Goal: Communication & Community: Answer question/provide support

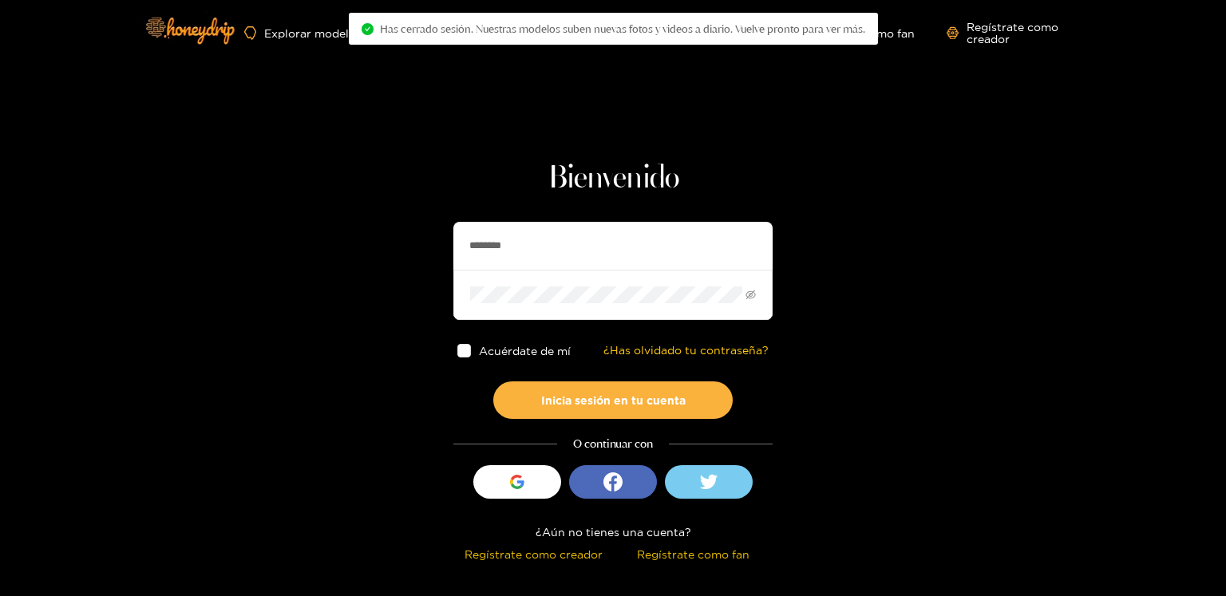
click at [492, 243] on input "********" at bounding box center [612, 246] width 319 height 48
paste input "text"
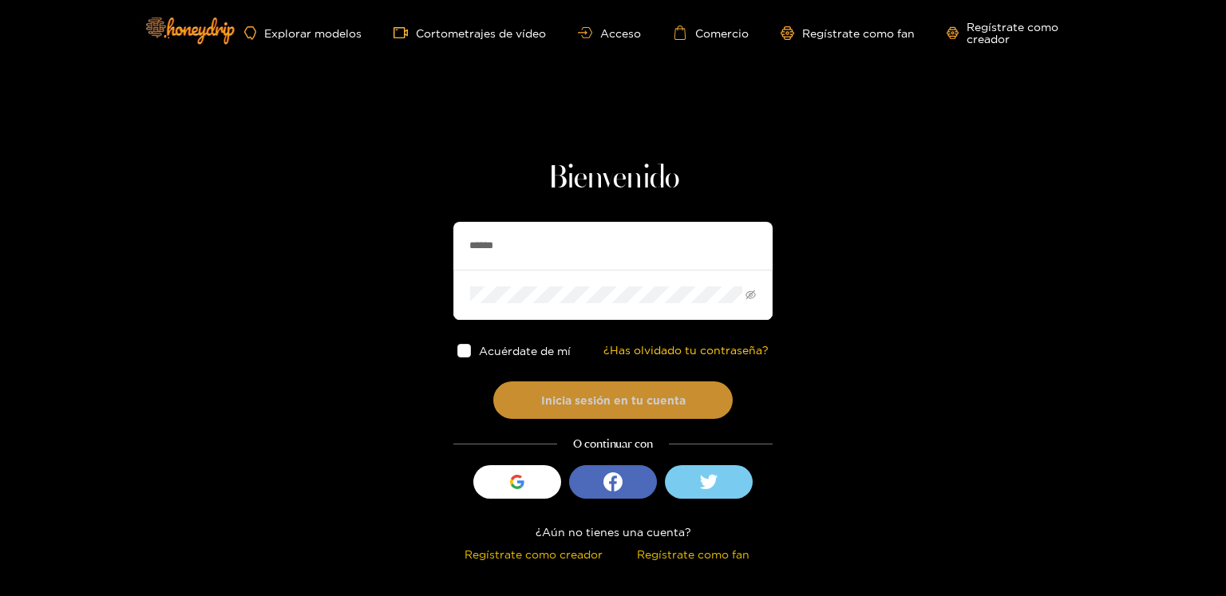
type input "******"
click at [583, 389] on button "Inicia sesión en tu cuenta" at bounding box center [612, 400] width 239 height 38
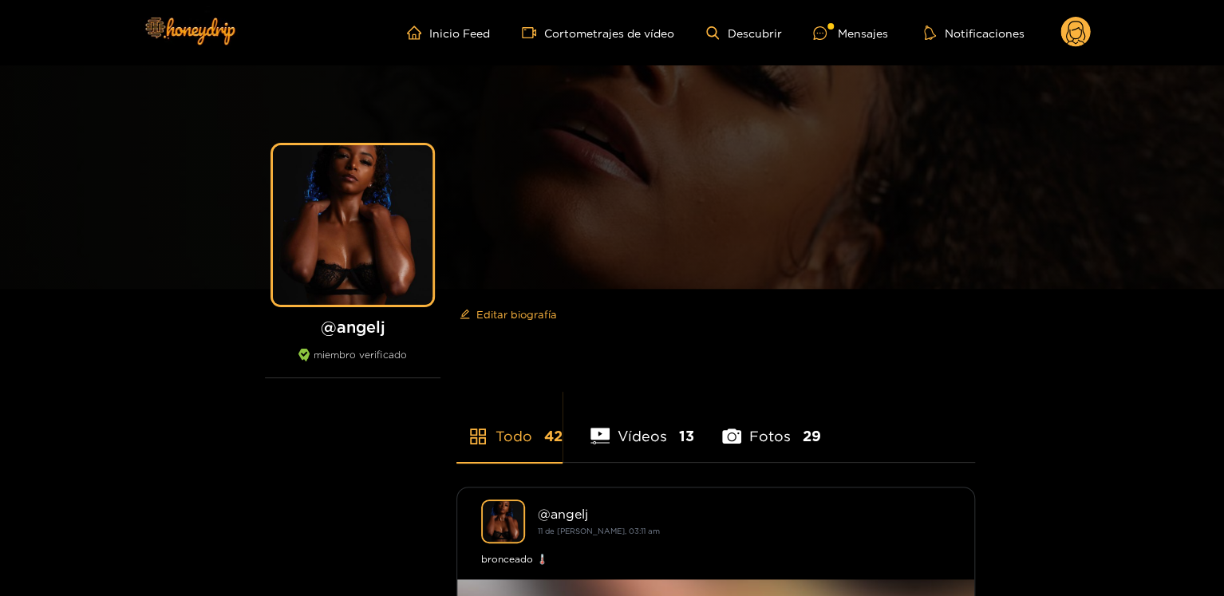
click at [1074, 27] on circle at bounding box center [1075, 32] width 30 height 30
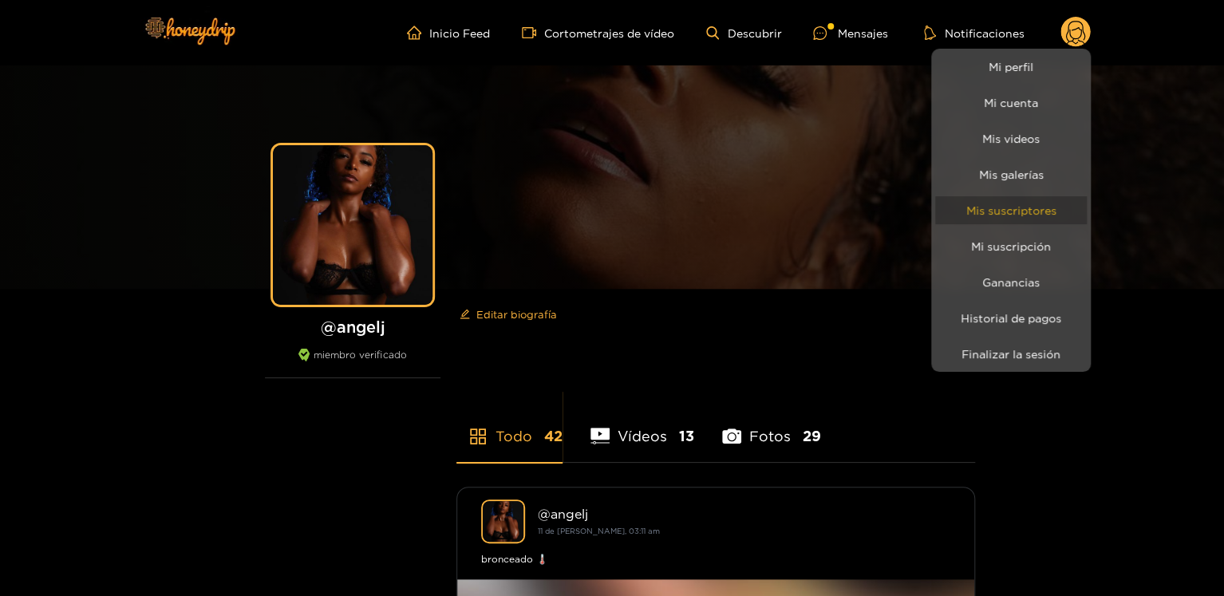
click at [1006, 211] on font "Mis suscriptores" at bounding box center [1011, 210] width 90 height 12
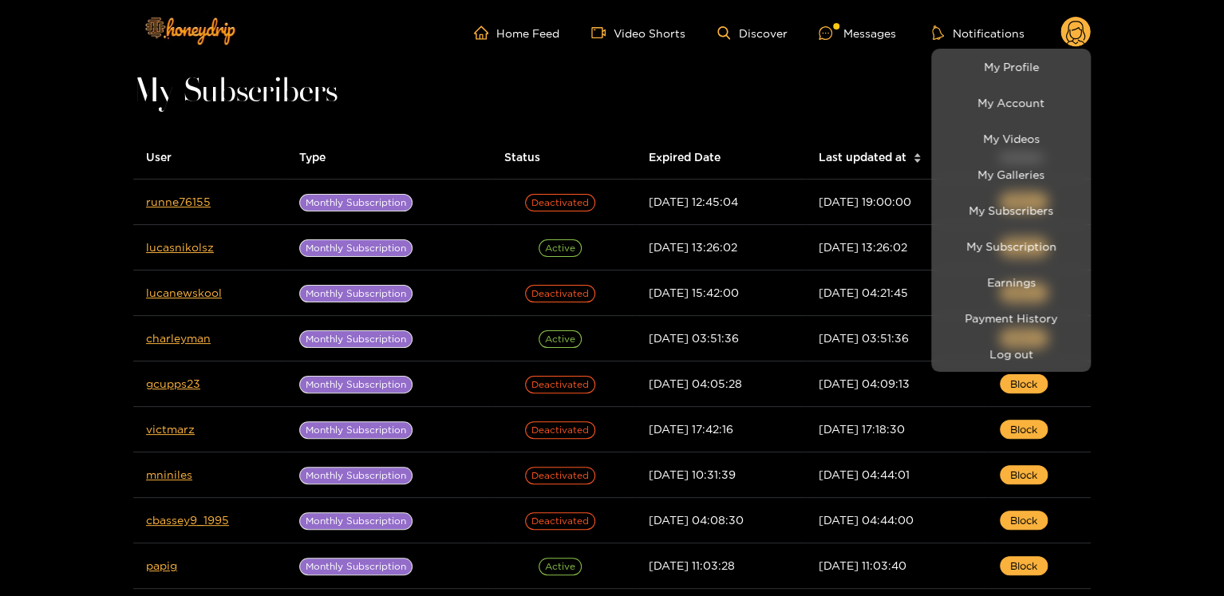
click at [45, 195] on div at bounding box center [612, 298] width 1224 height 596
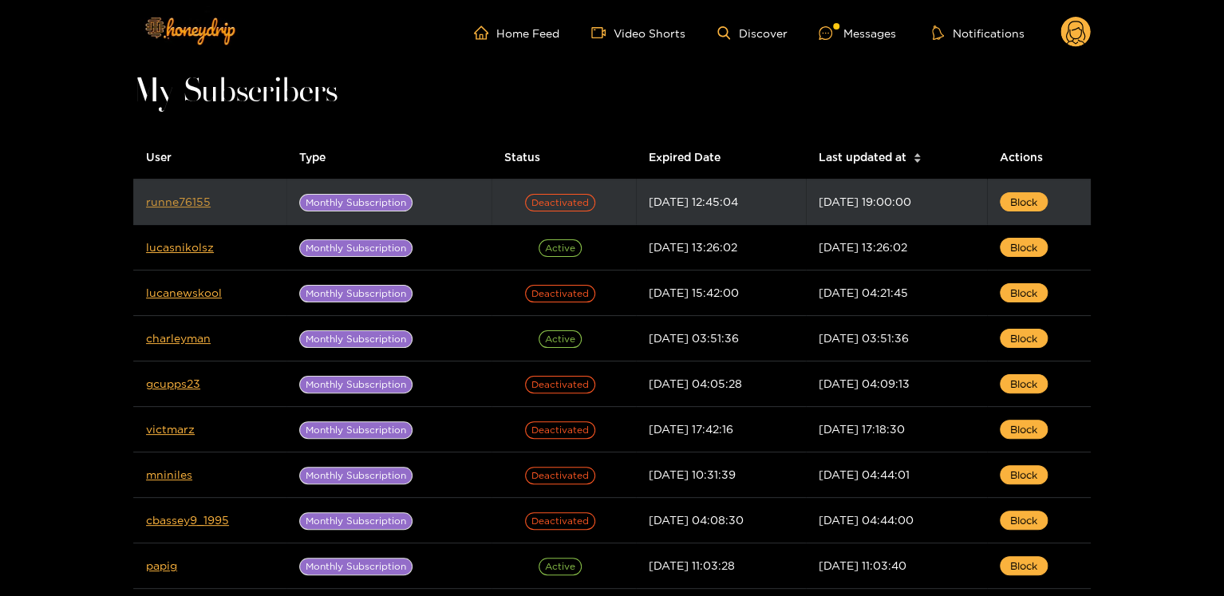
click at [169, 195] on link "runne76155" at bounding box center [178, 201] width 65 height 12
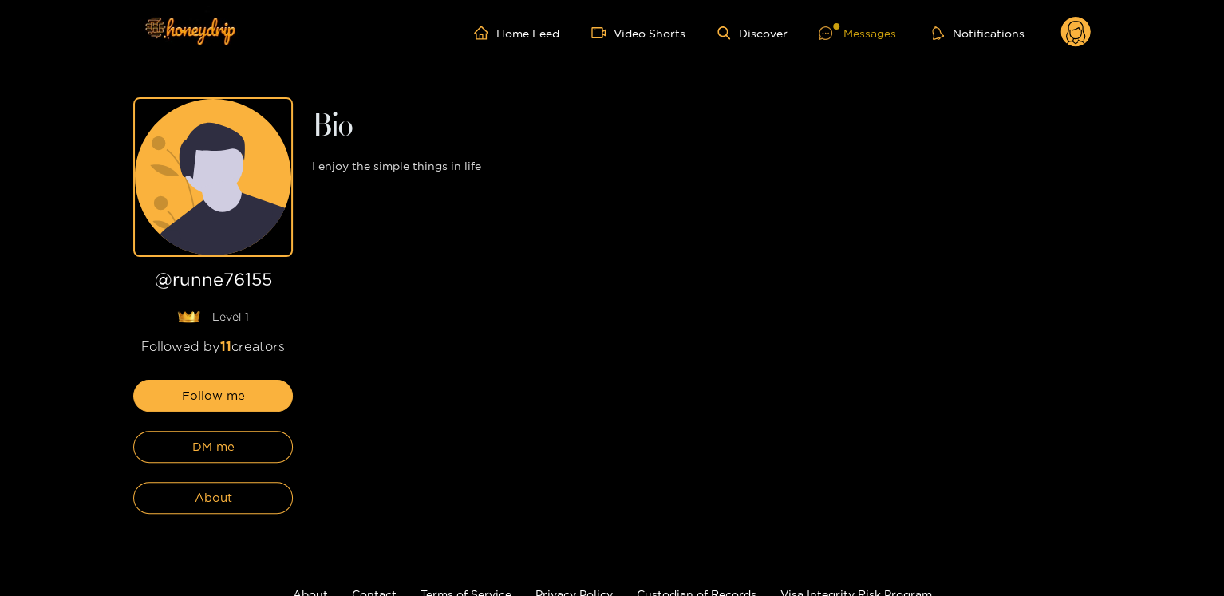
click at [846, 34] on div "Messages" at bounding box center [857, 33] width 77 height 18
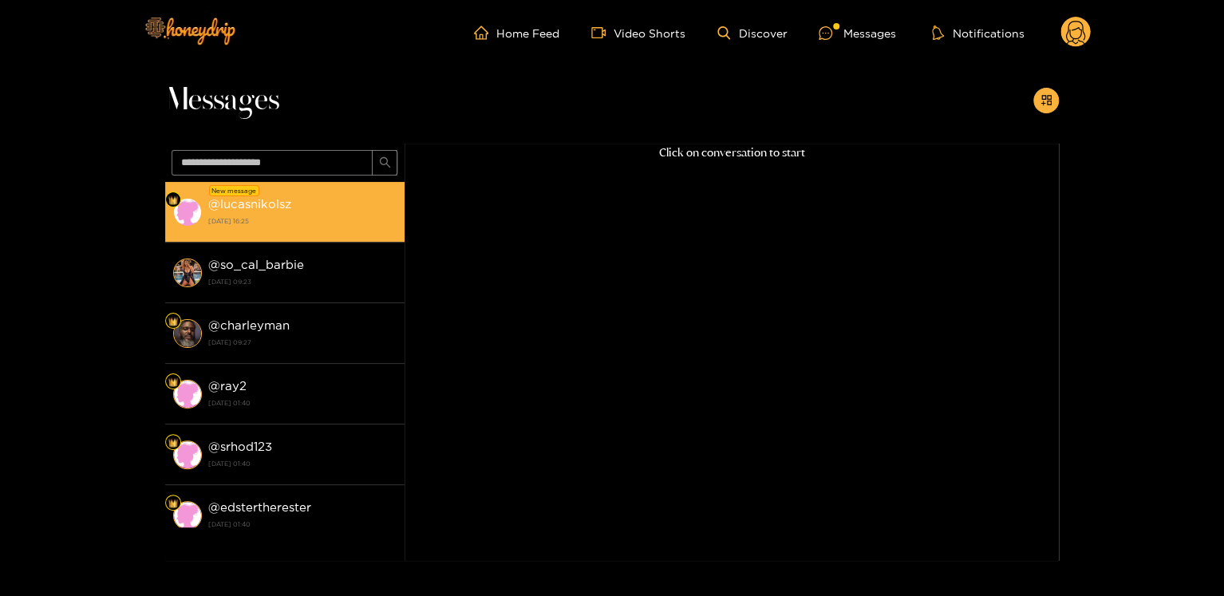
click at [321, 224] on strong "[DATE] 16:25" at bounding box center [302, 221] width 188 height 14
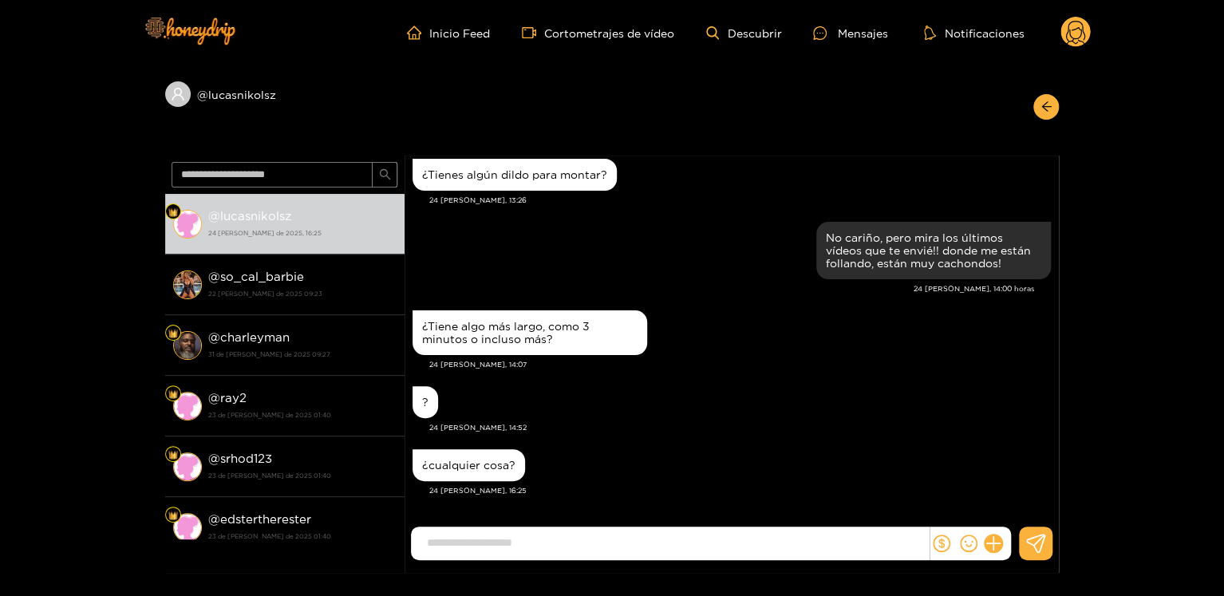
scroll to position [2053, 0]
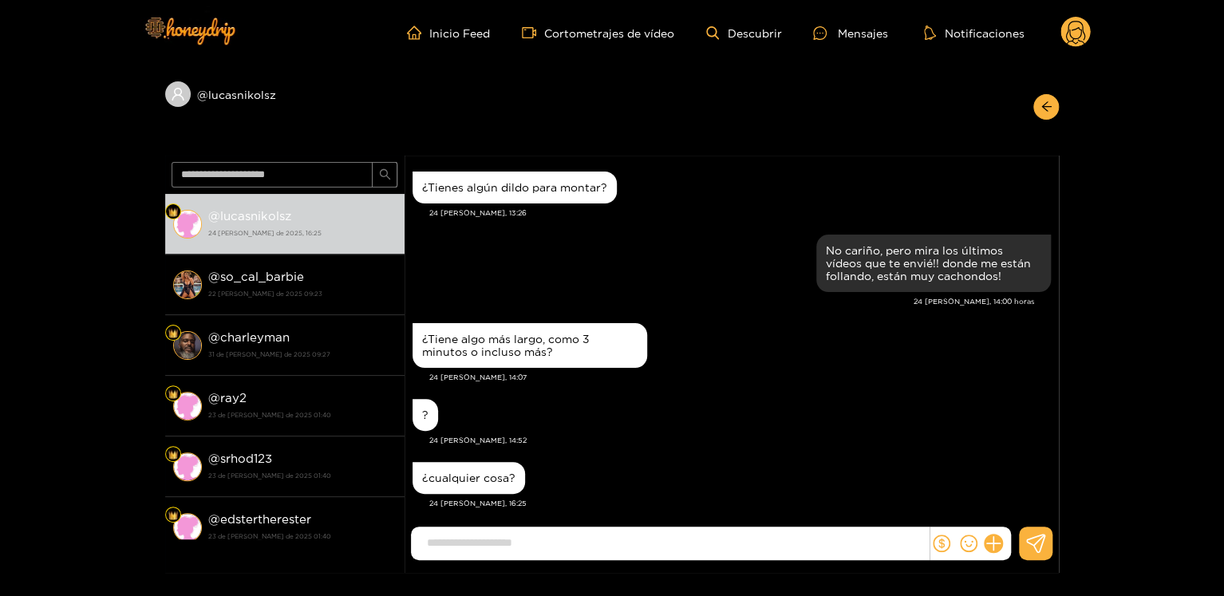
click at [1079, 38] on circle at bounding box center [1075, 32] width 30 height 30
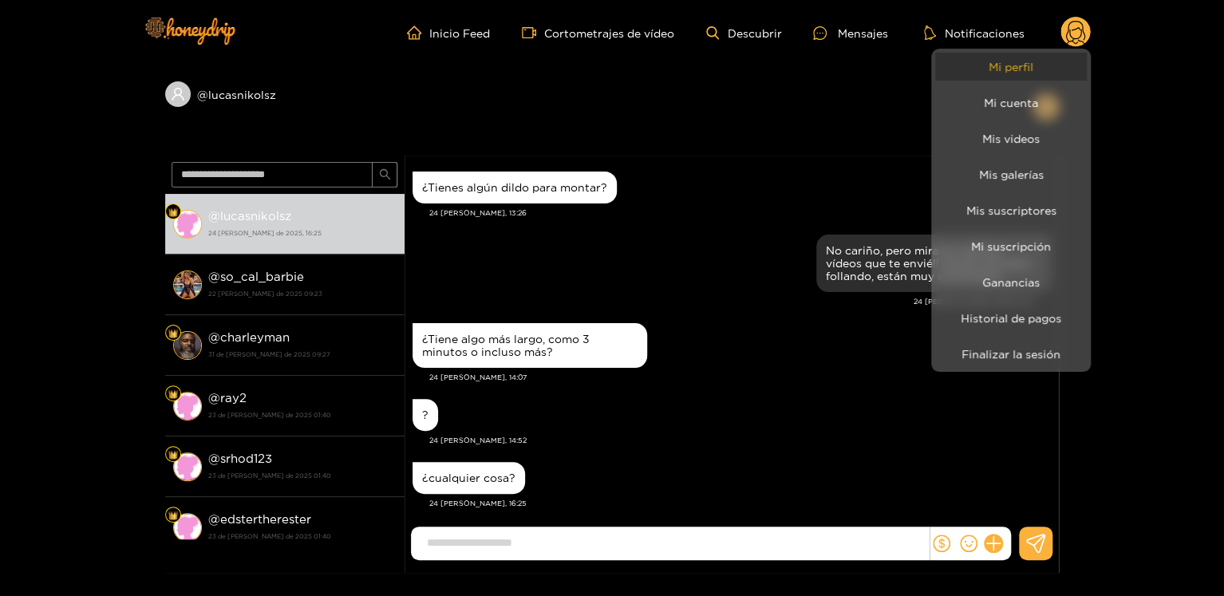
click at [1052, 65] on link "Mi perfil" at bounding box center [1011, 67] width 152 height 28
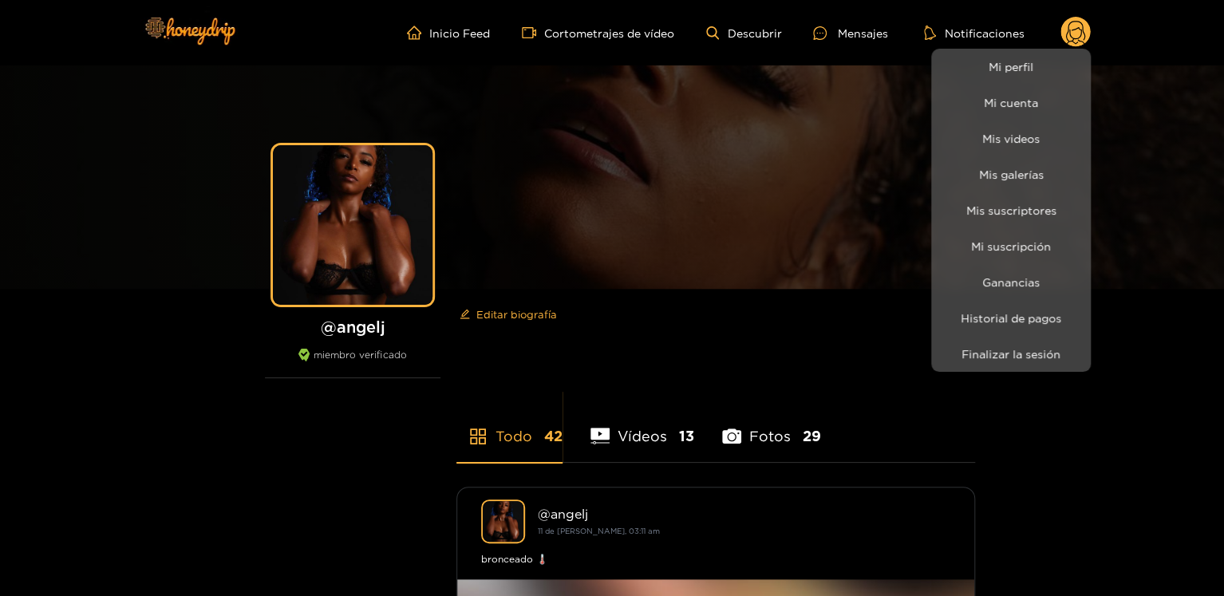
click at [824, 34] on div at bounding box center [612, 298] width 1224 height 596
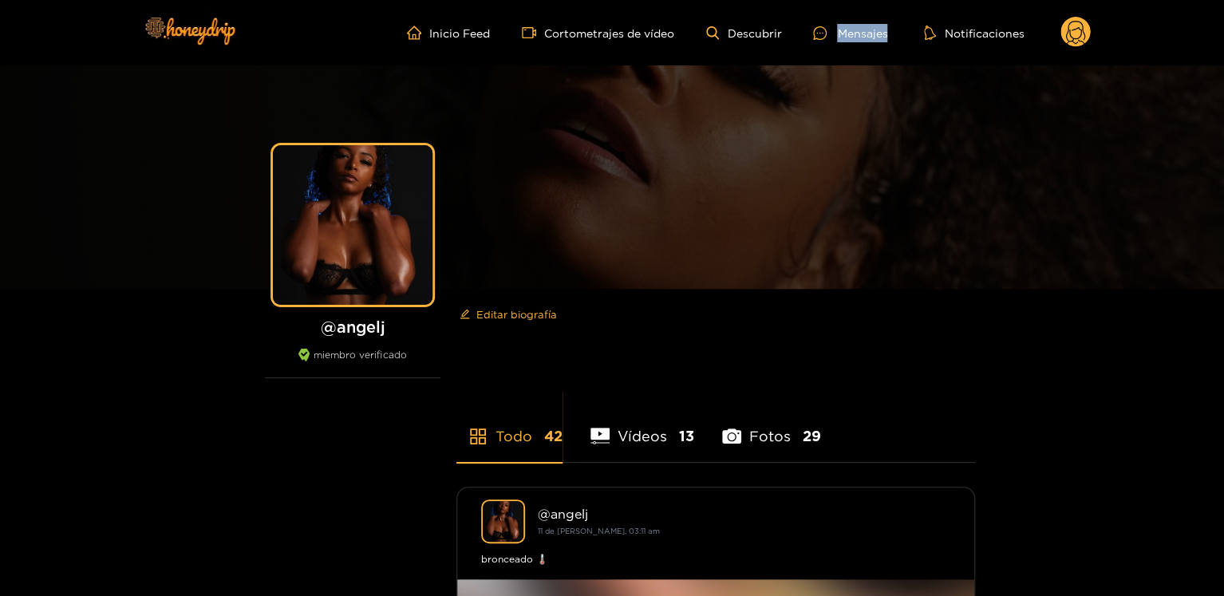
click at [824, 34] on icon at bounding box center [820, 33] width 14 height 14
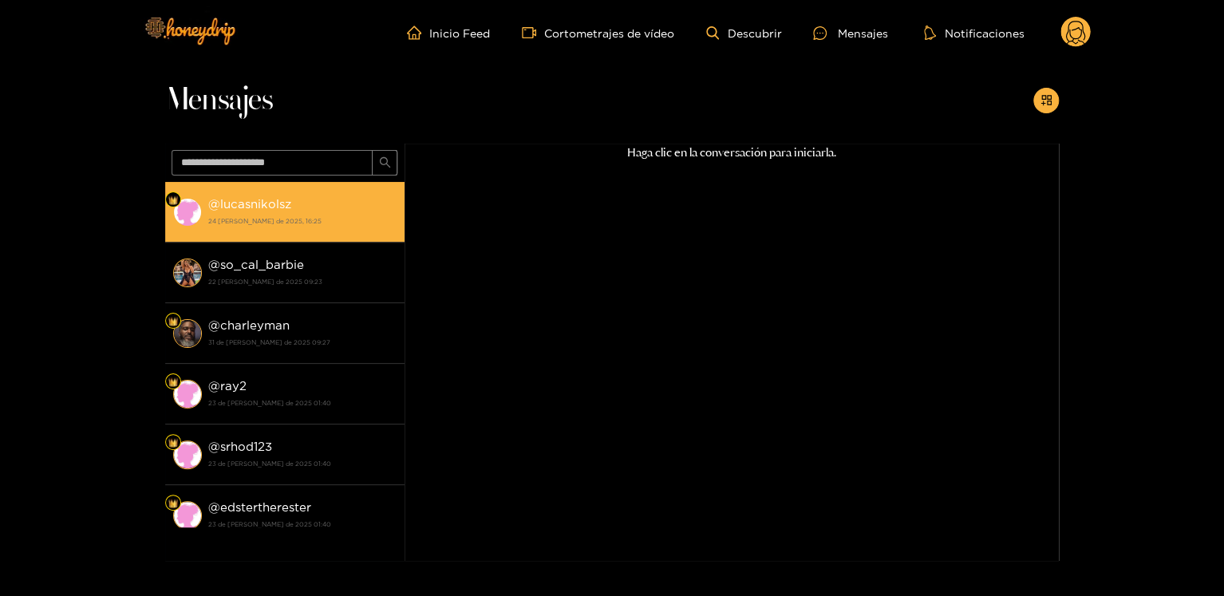
drag, startPoint x: 246, startPoint y: 215, endPoint x: 260, endPoint y: 216, distance: 14.4
click at [247, 216] on strong "24 [PERSON_NAME] de 2025, 16:25" at bounding box center [302, 221] width 188 height 14
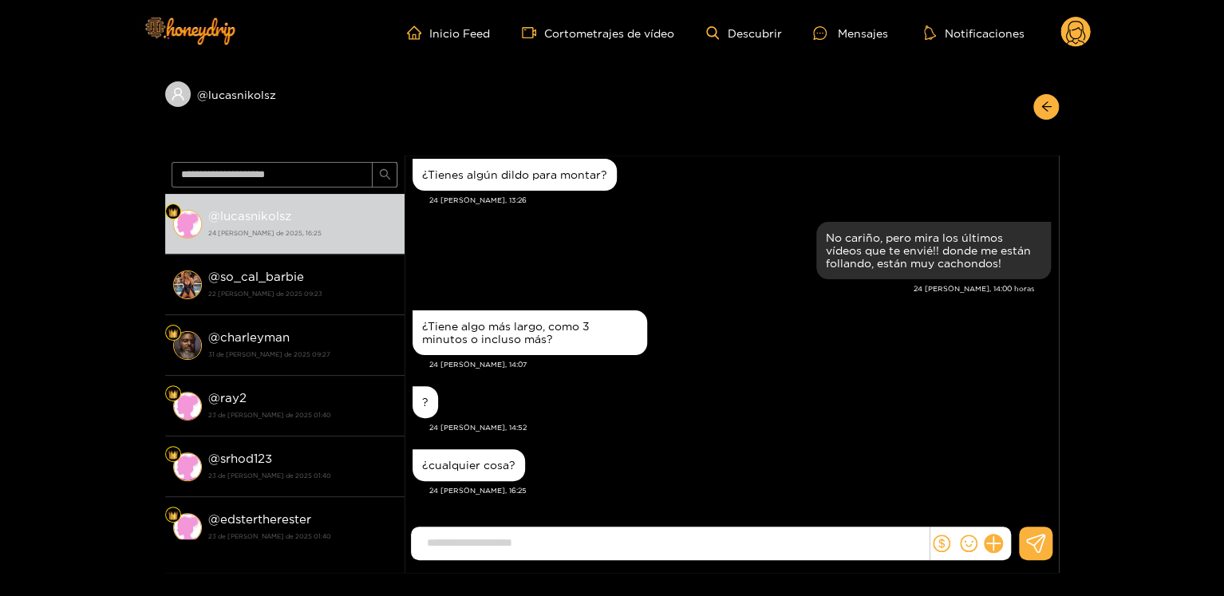
scroll to position [2053, 0]
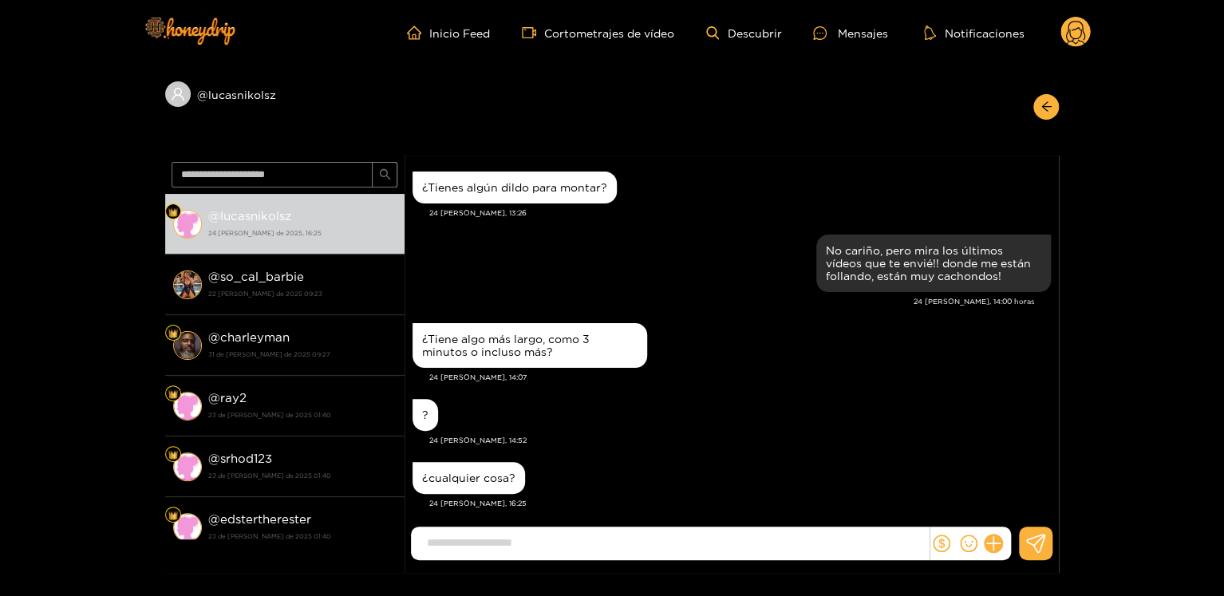
click at [528, 497] on div "¿cualquier cosa? 24 [PERSON_NAME], 16:25" at bounding box center [732, 489] width 638 height 63
click at [518, 551] on input at bounding box center [674, 543] width 510 height 26
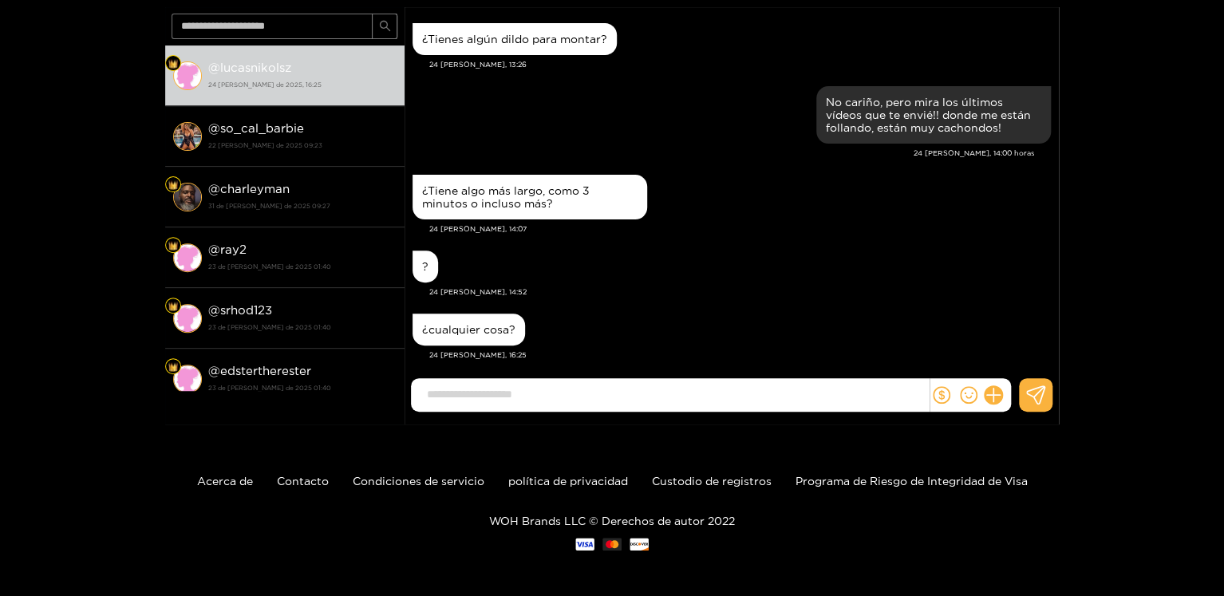
scroll to position [150, 0]
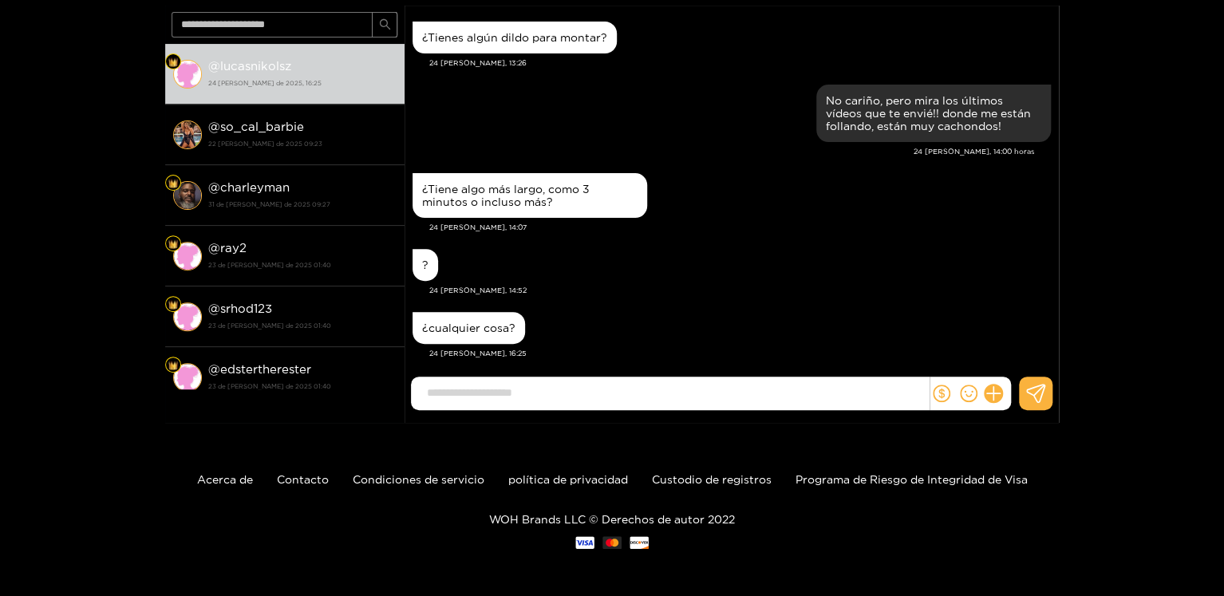
paste input "**********"
type input "**********"
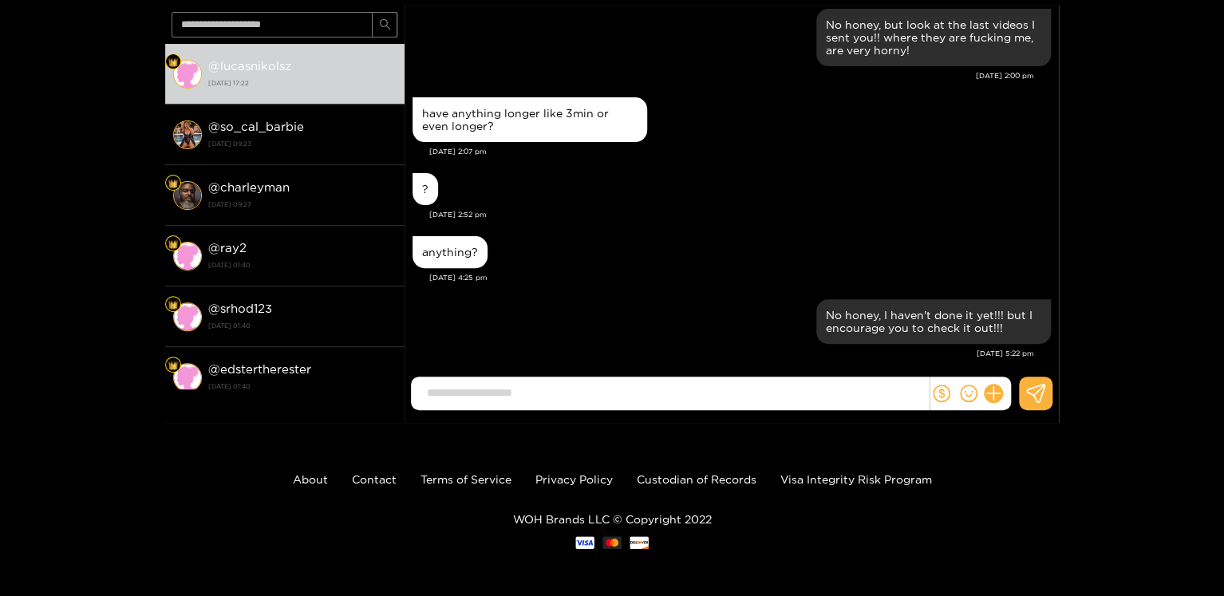
scroll to position [2142, 0]
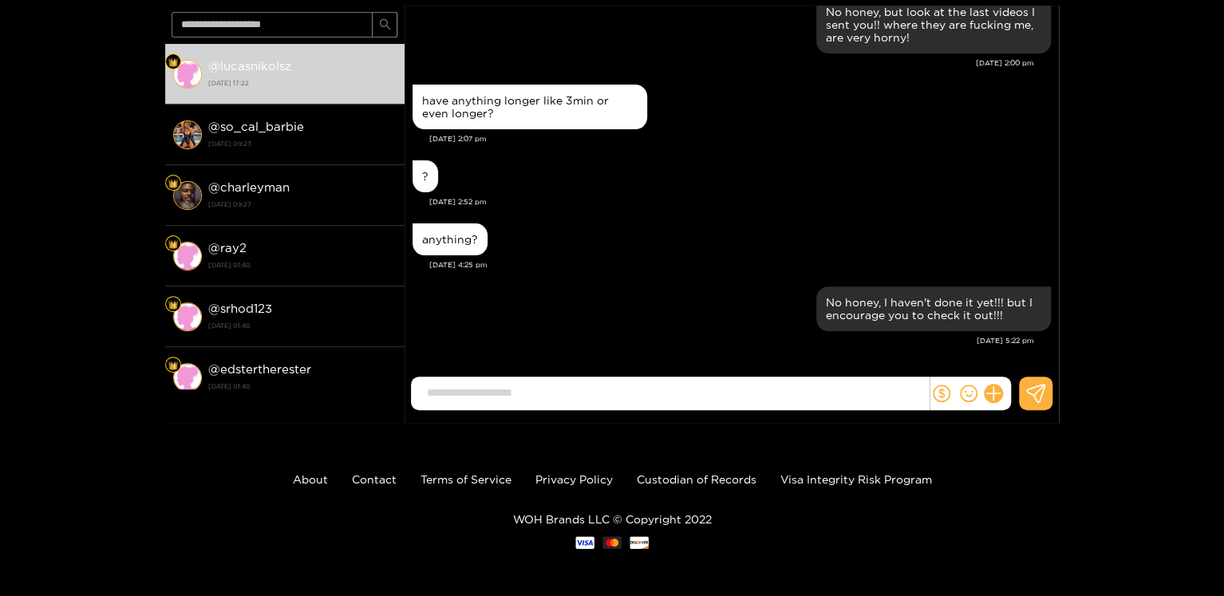
click at [809, 275] on div "anything? [DATE] 4:25 pm" at bounding box center [732, 250] width 638 height 63
click at [1120, 253] on div "@ lucasnikolsz @ lucasnikolsz [DATE] 17:22 @ so_cal_barbie [DATE] 09:23 @ charl…" at bounding box center [612, 181] width 1224 height 483
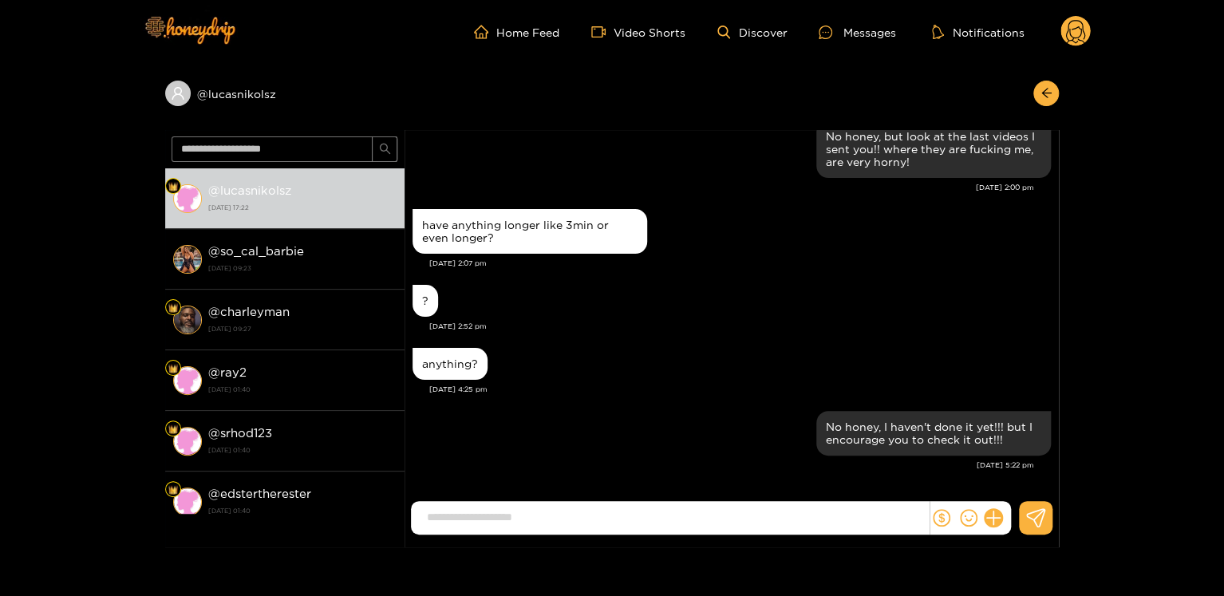
scroll to position [0, 0]
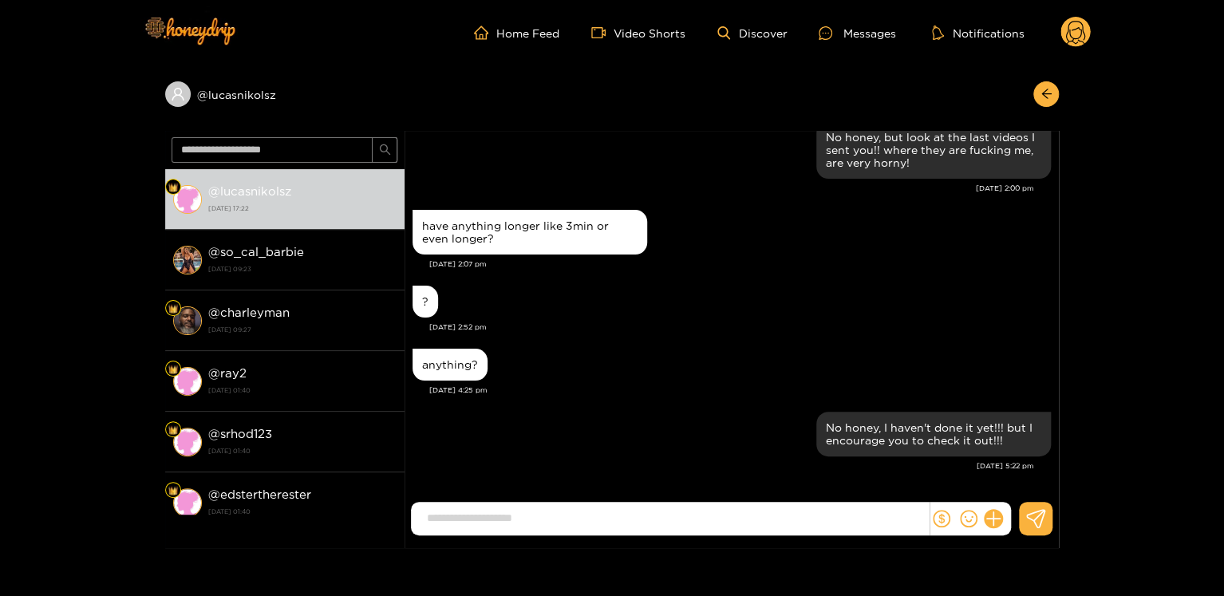
click at [1076, 34] on circle at bounding box center [1075, 32] width 30 height 30
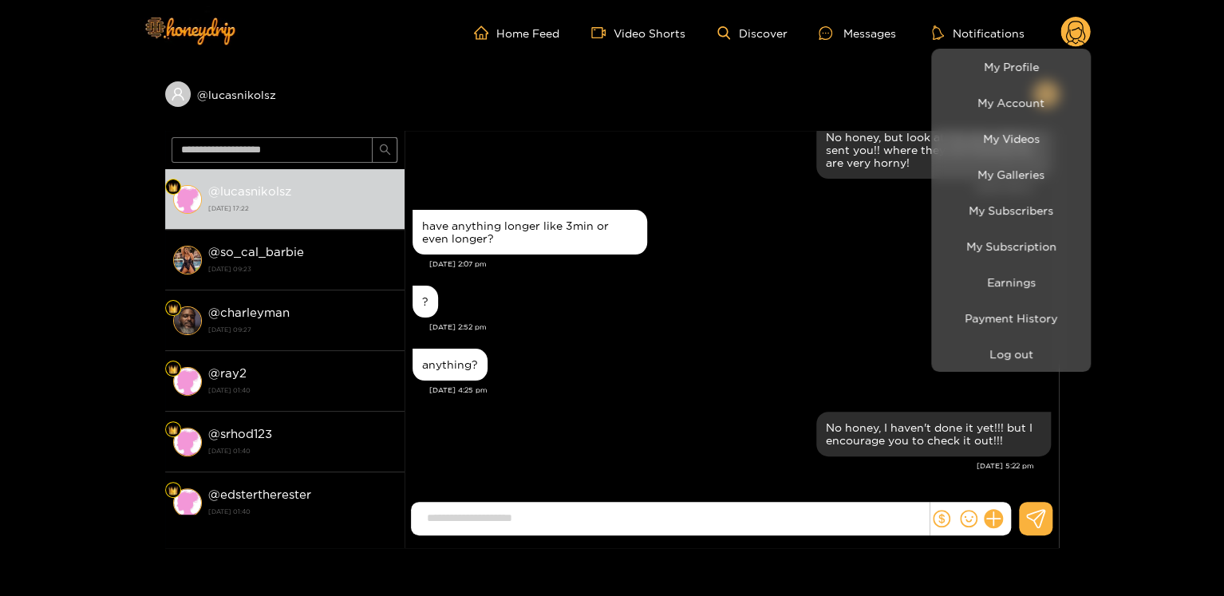
click at [834, 294] on div at bounding box center [612, 298] width 1224 height 596
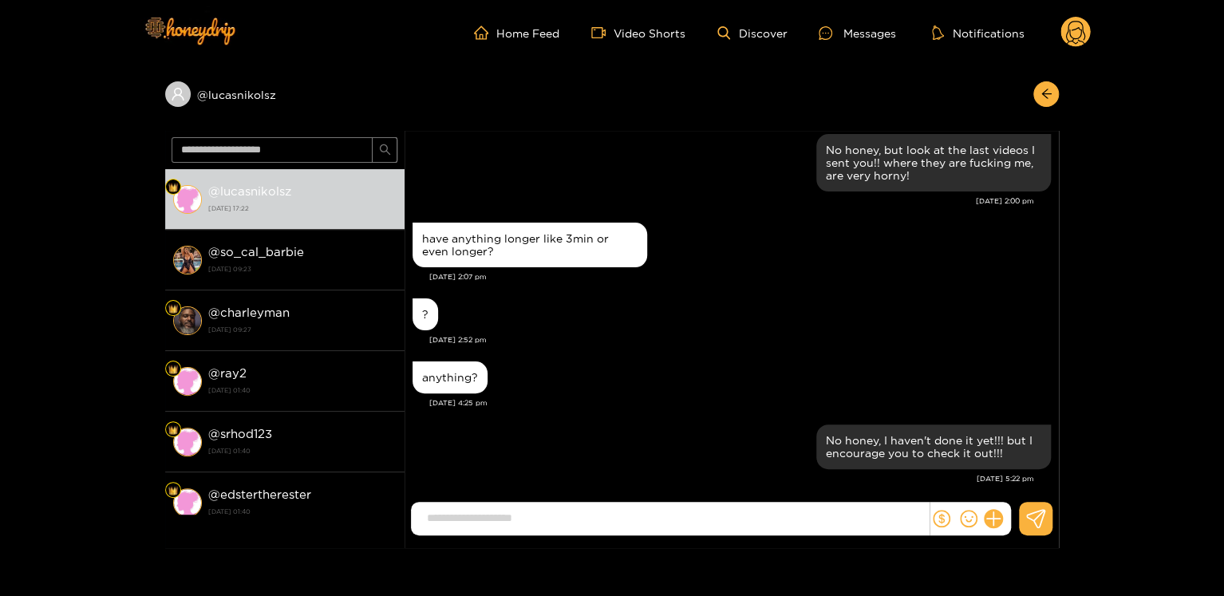
scroll to position [2142, 0]
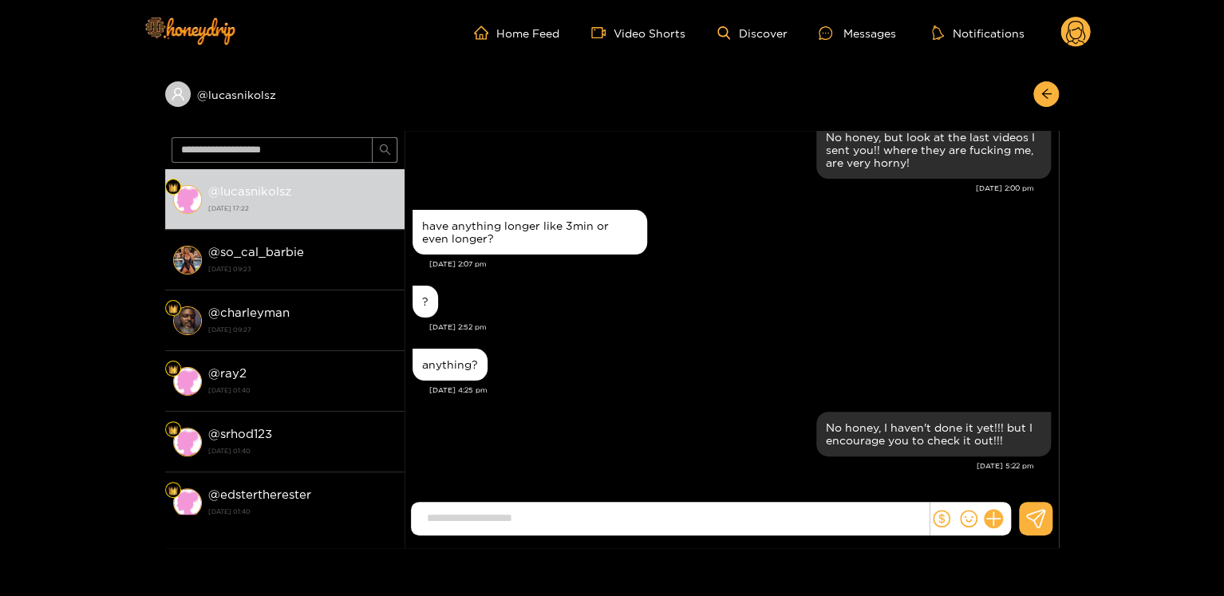
click at [851, 244] on div "have anything longer like 3min or even longer?" at bounding box center [732, 232] width 638 height 53
click at [1071, 35] on circle at bounding box center [1075, 32] width 30 height 30
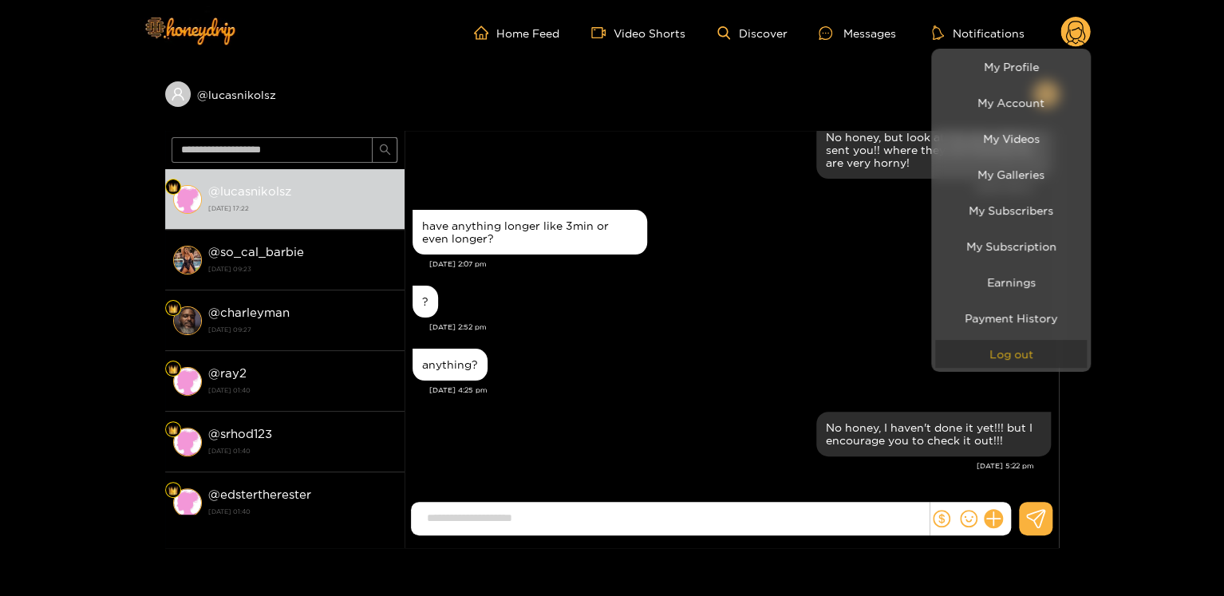
click at [1013, 365] on button "Log out" at bounding box center [1011, 354] width 152 height 28
